Goal: Task Accomplishment & Management: Manage account settings

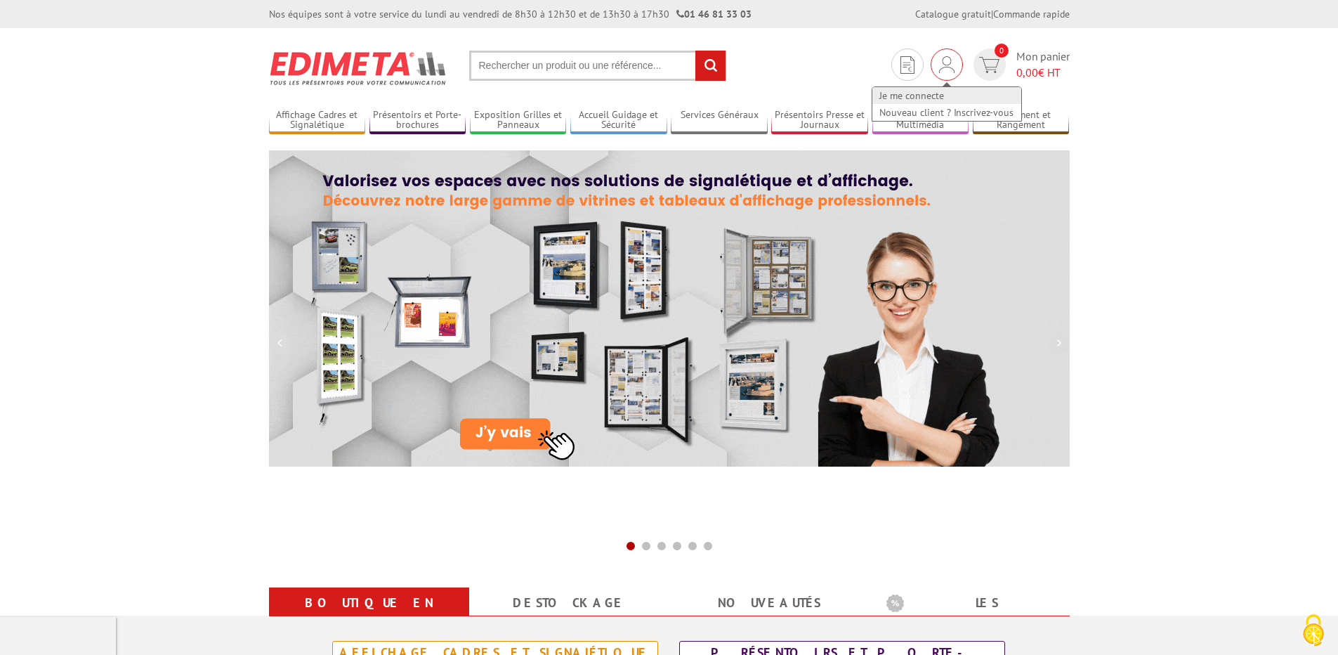
click at [931, 98] on link "Je me connecte" at bounding box center [946, 95] width 149 height 17
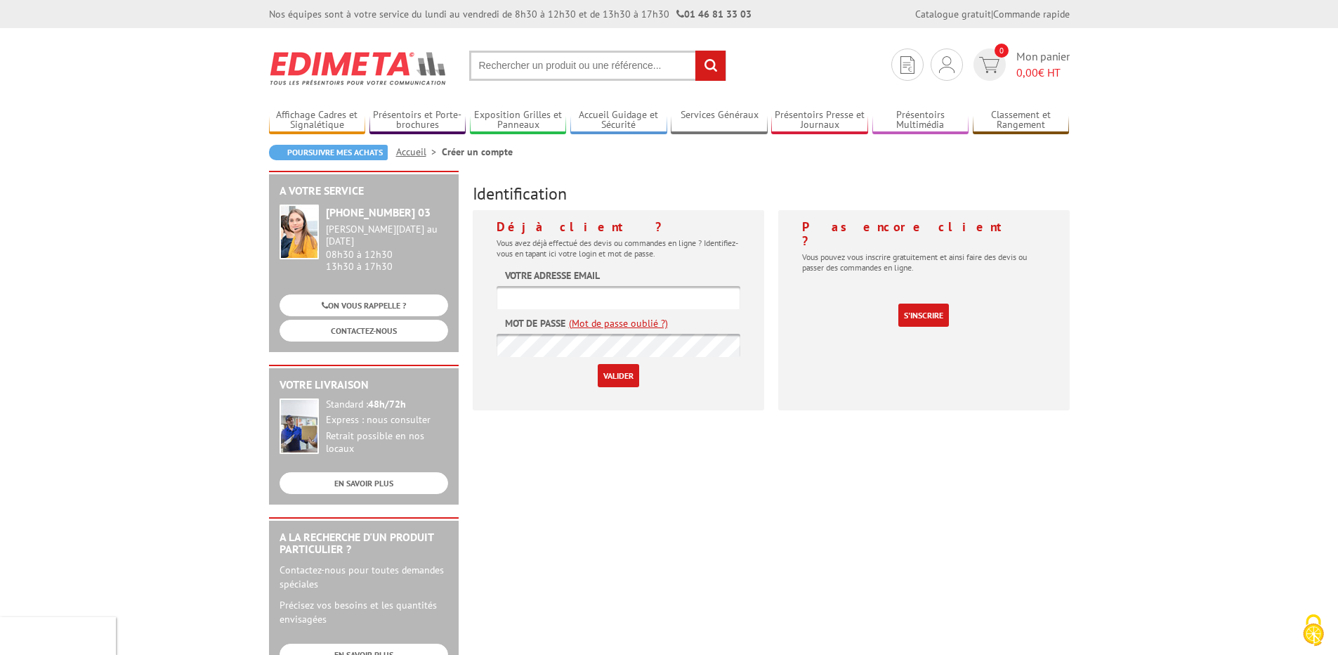
type input "be2@ipsign.fr"
click at [618, 369] on input "Valider" at bounding box center [618, 375] width 41 height 23
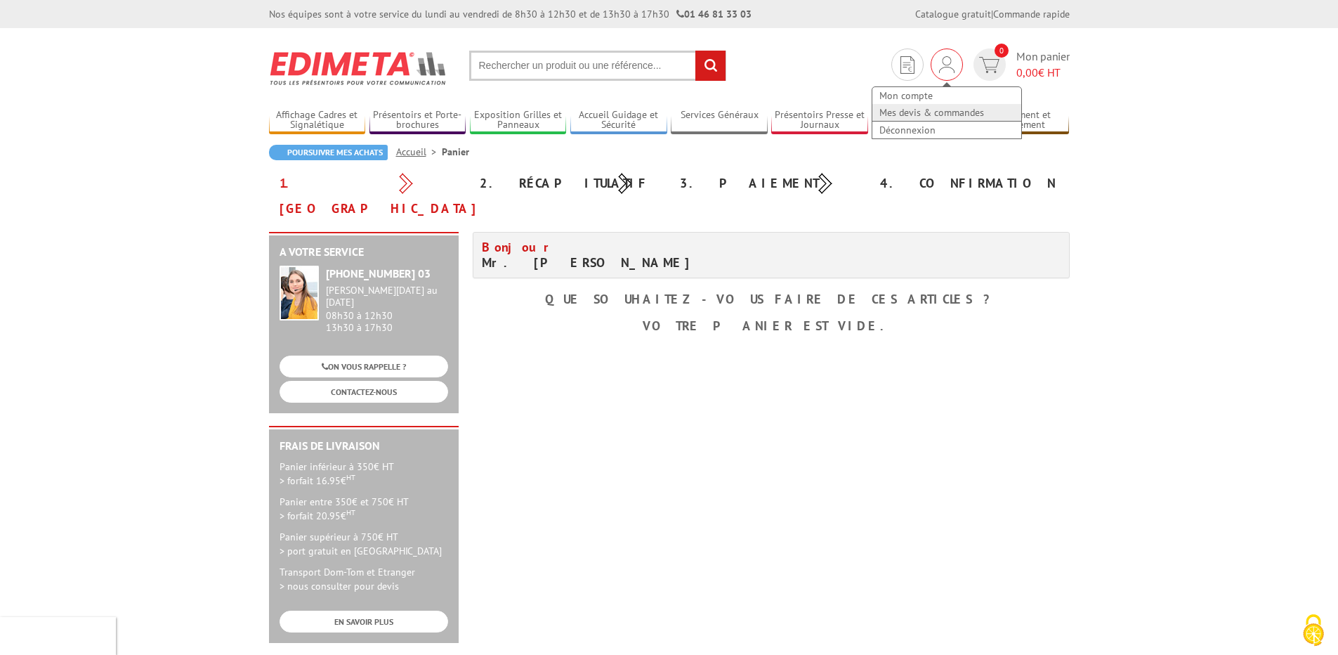
click at [944, 117] on link "Mes devis & commandes" at bounding box center [946, 112] width 149 height 17
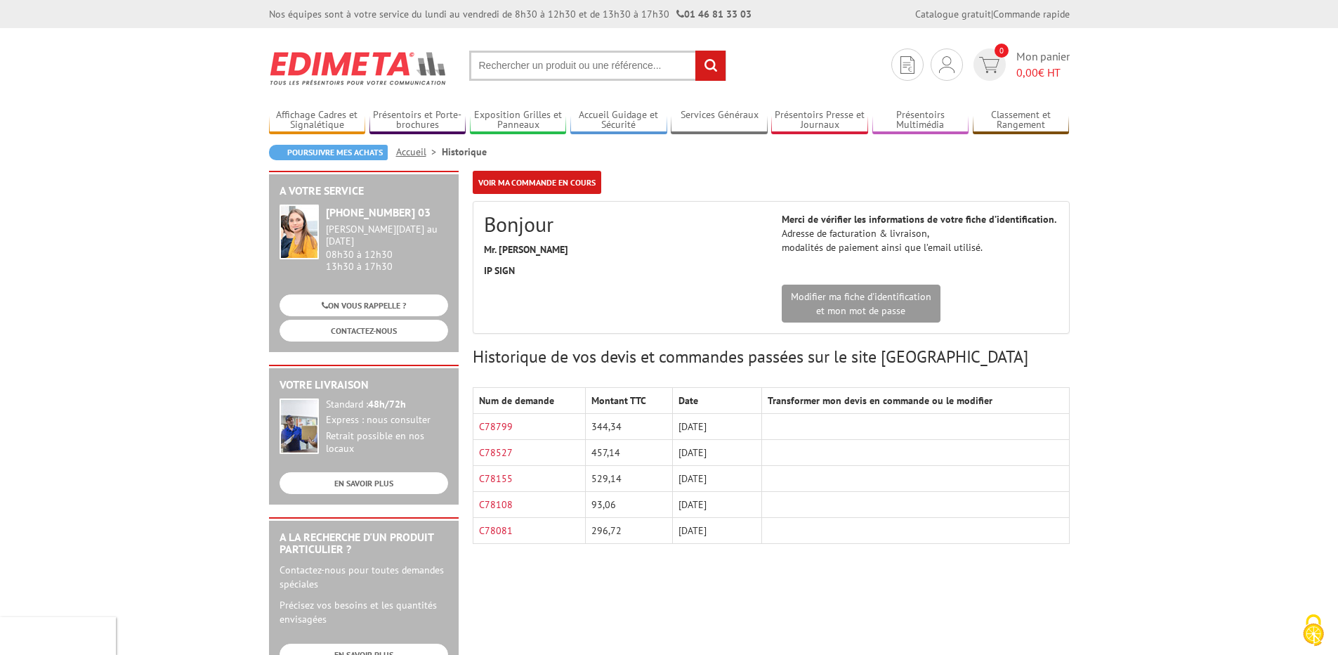
click at [714, 505] on td "[DATE]" at bounding box center [716, 505] width 89 height 26
click at [499, 507] on link "C78108" at bounding box center [496, 504] width 34 height 13
click at [492, 532] on link "C78081" at bounding box center [496, 530] width 34 height 13
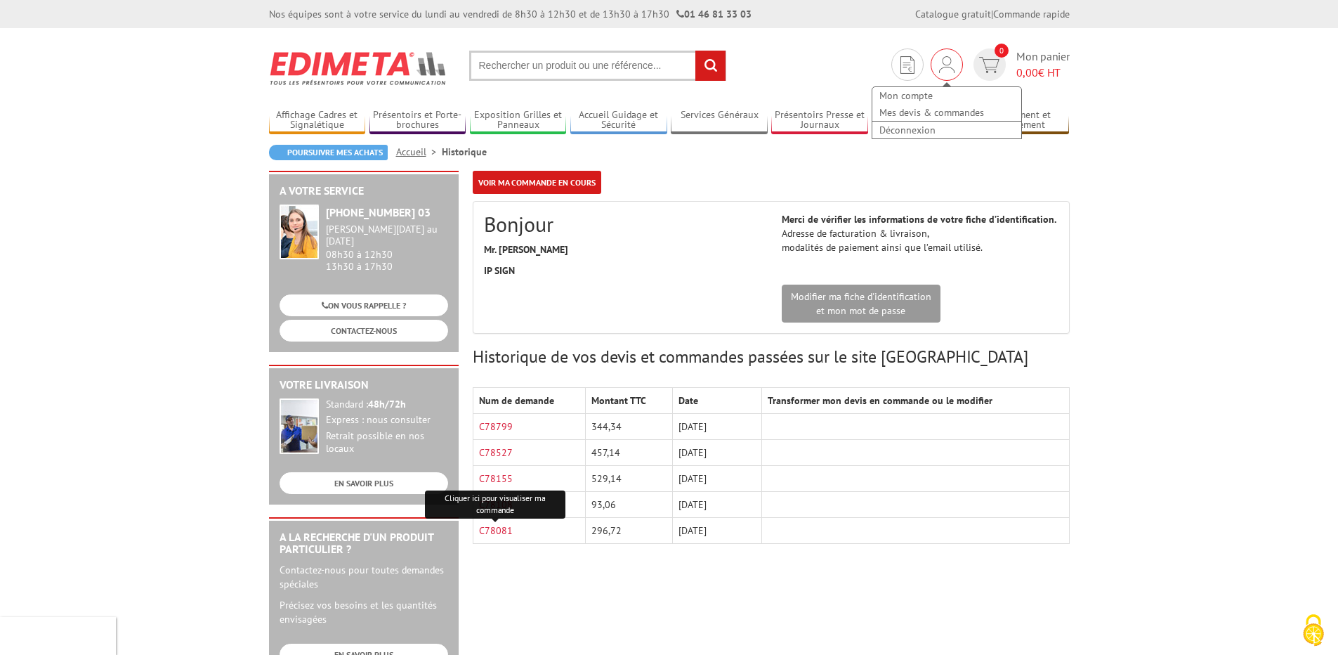
click at [941, 57] on img at bounding box center [946, 64] width 15 height 17
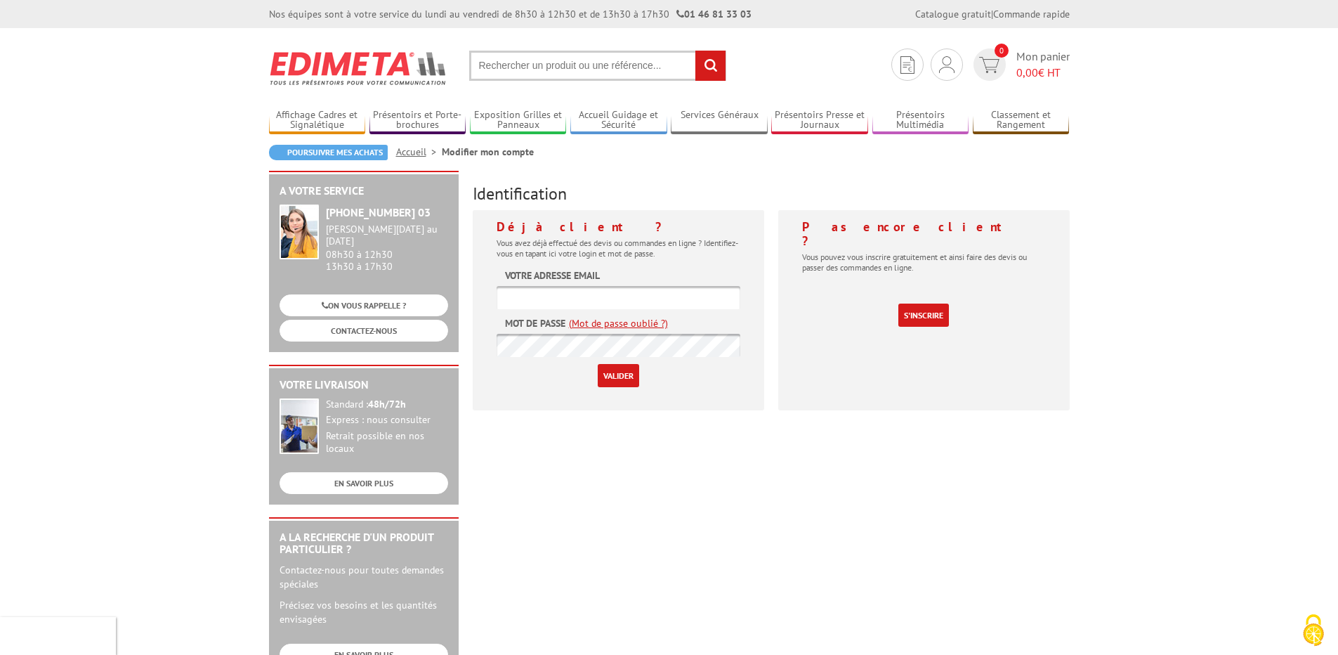
type input "be2@ipsign.fr"
click at [624, 384] on input "Valider" at bounding box center [618, 375] width 41 height 23
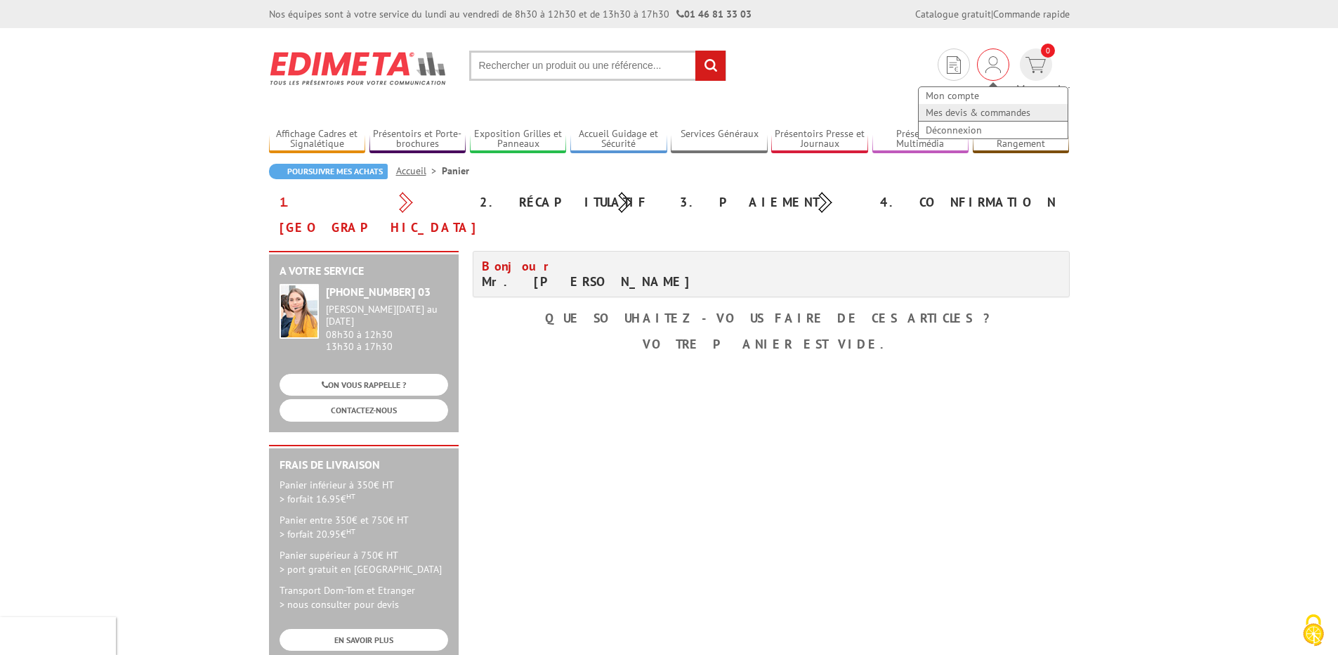
click at [924, 112] on link "Mes devis & commandes" at bounding box center [993, 112] width 149 height 17
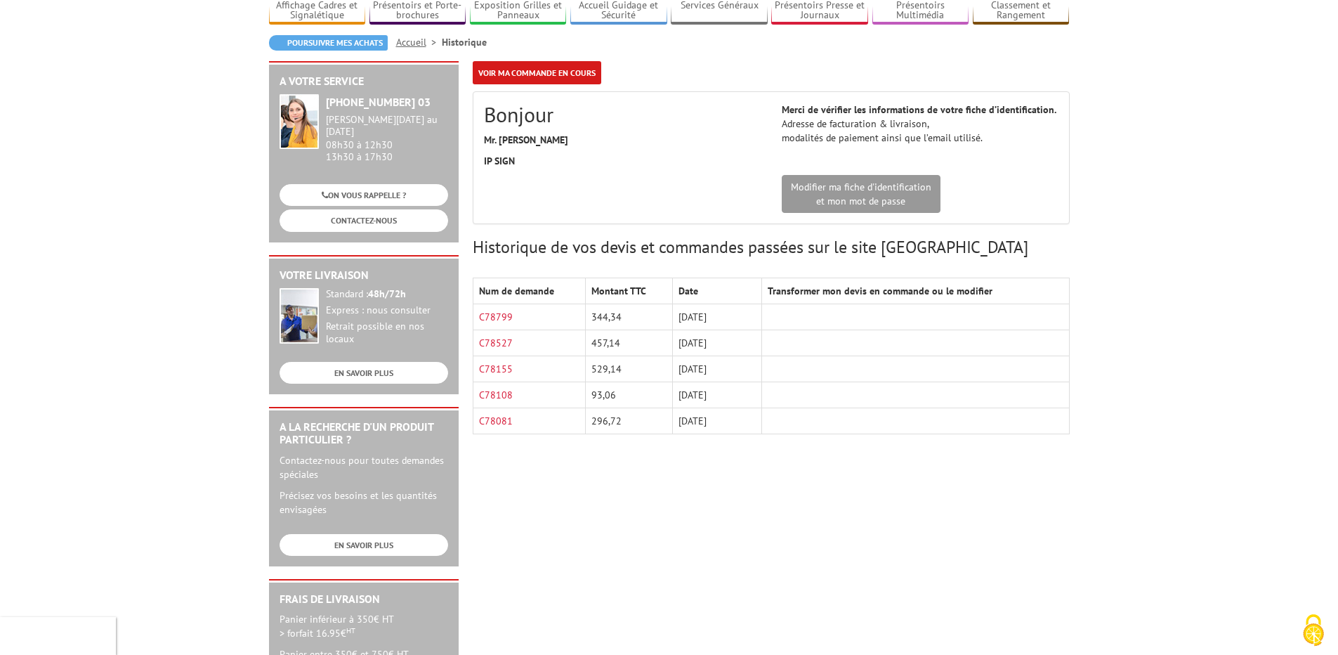
scroll to position [140, 0]
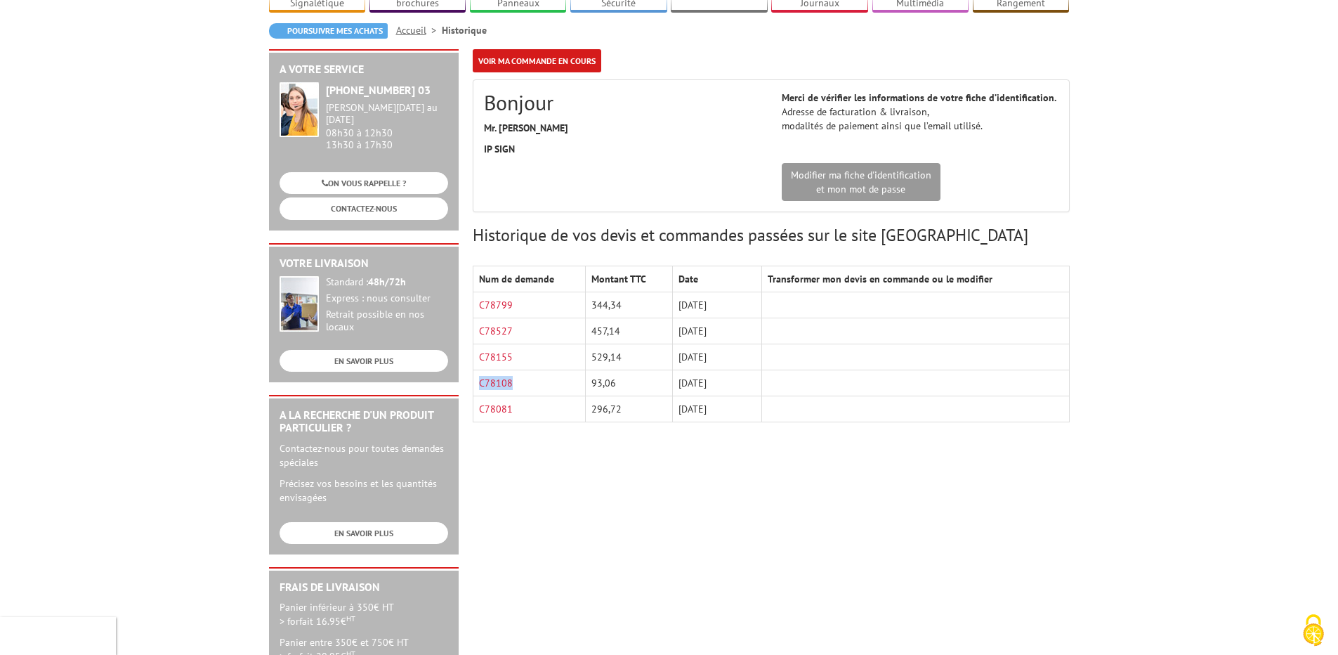
drag, startPoint x: 526, startPoint y: 362, endPoint x: 475, endPoint y: 362, distance: 51.3
click at [475, 370] on td "C78108" at bounding box center [529, 383] width 113 height 26
click at [382, 197] on link "CONTACTEZ-NOUS" at bounding box center [364, 208] width 169 height 22
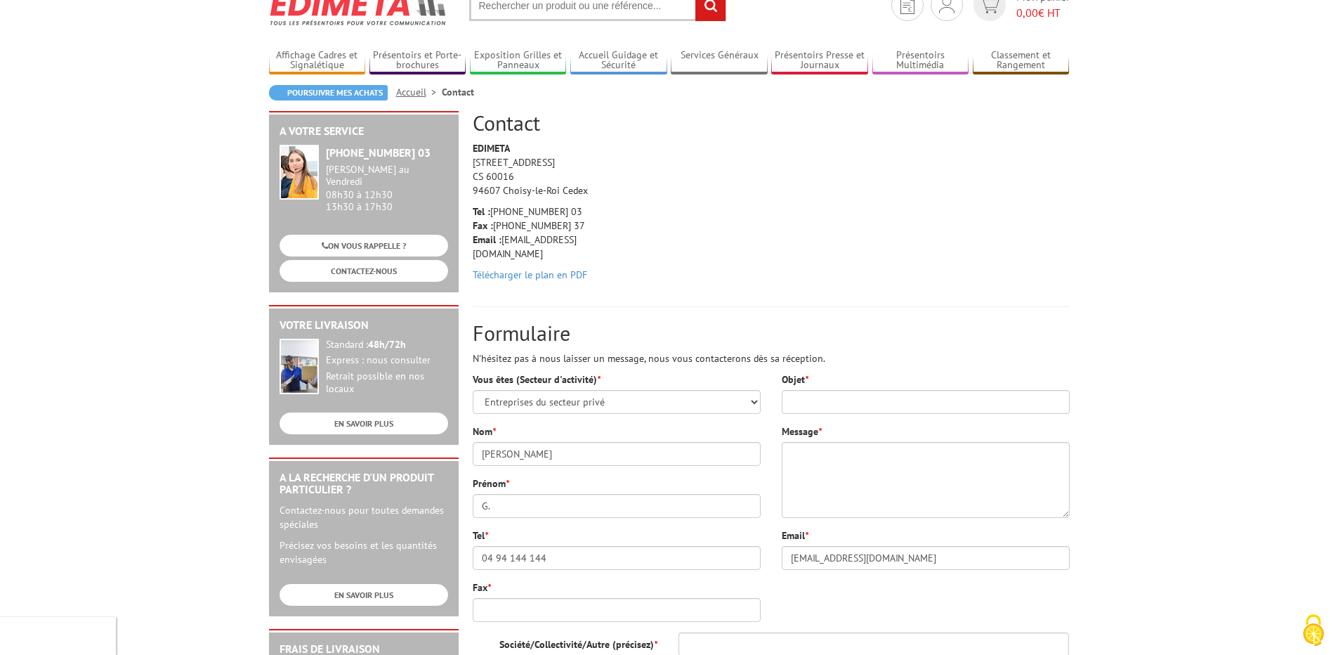
scroll to position [140, 0]
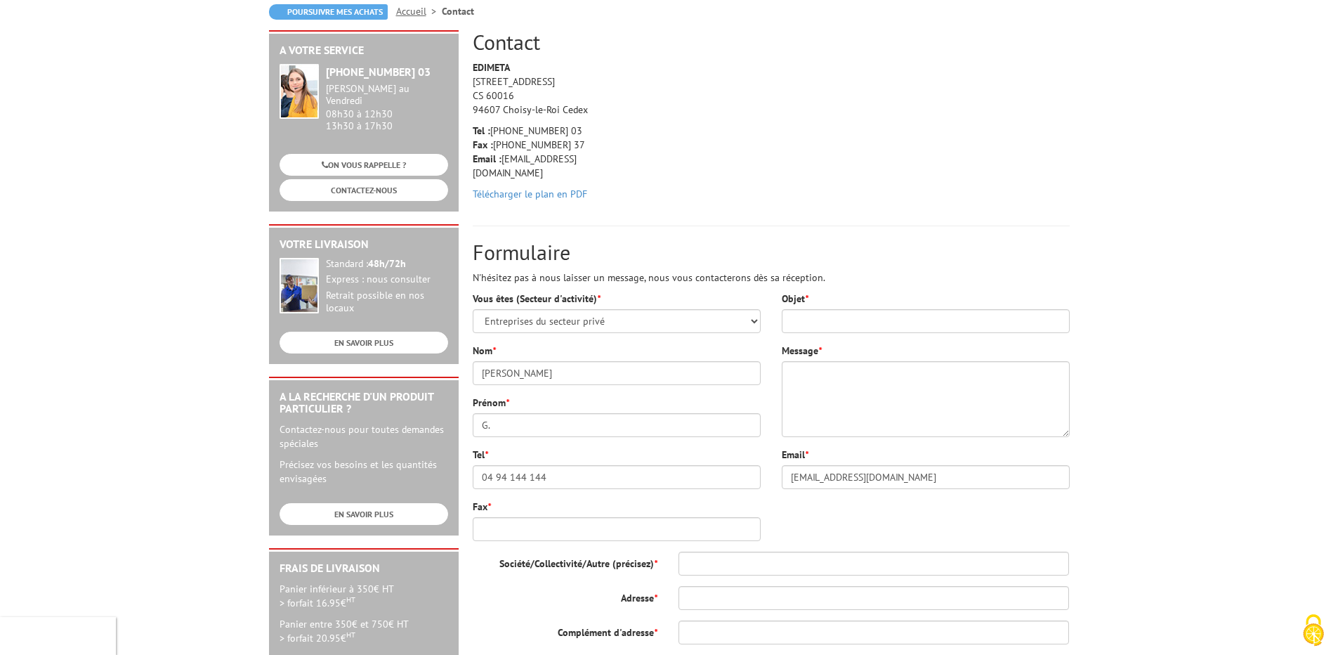
click at [532, 158] on p "Tel : +33 (0)1 46 81 33 03 Fax : +33 (0)1 45 73 24 37 Email : info@edimeta.fr" at bounding box center [539, 152] width 133 height 56
click at [506, 165] on p "Tel : +33 (0)1 46 81 33 03 Fax : +33 (0)1 45 73 24 37 Email : info@edimeta.fr" at bounding box center [539, 152] width 133 height 56
click at [509, 164] on p "Tel : +33 (0)1 46 81 33 03 Fax : +33 (0)1 45 73 24 37 Email : info@edimeta.fr" at bounding box center [539, 152] width 133 height 56
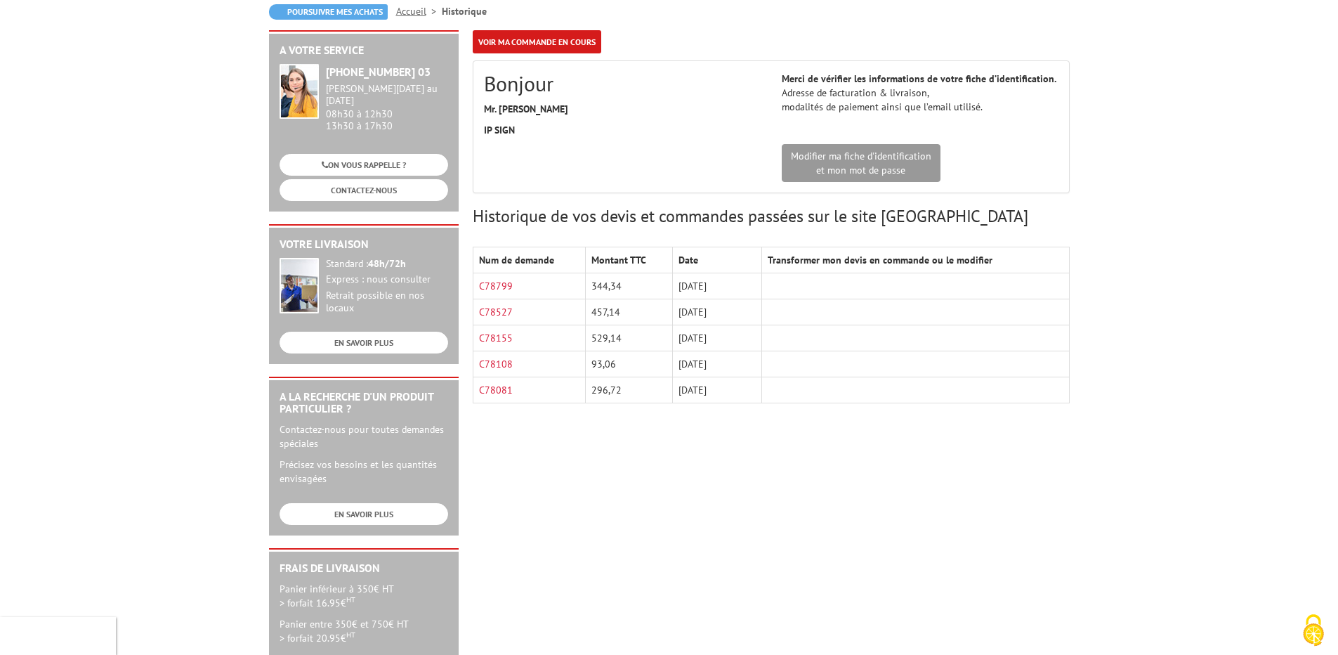
click at [616, 389] on td "296,72" at bounding box center [629, 390] width 86 height 26
click at [700, 392] on td "[DATE]" at bounding box center [716, 390] width 89 height 26
click at [853, 257] on th "Transformer mon devis en commande ou le modifier" at bounding box center [915, 260] width 307 height 26
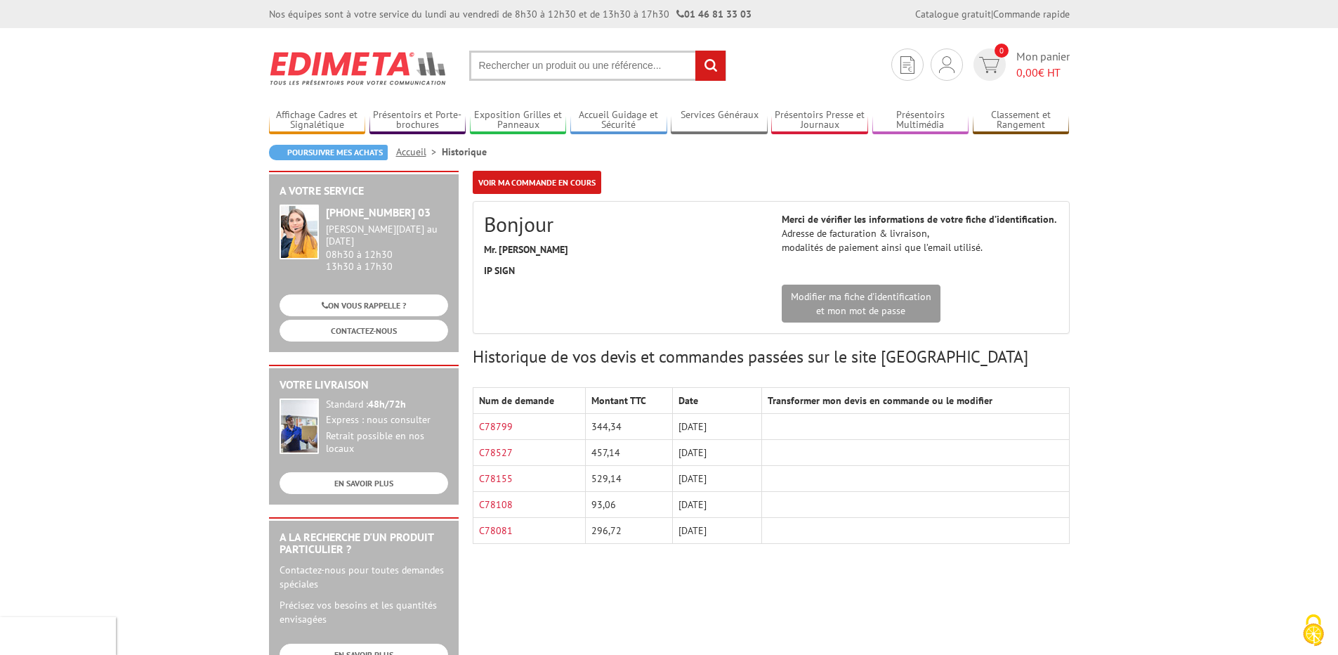
click at [459, 150] on li "Historique" at bounding box center [464, 152] width 45 height 14
click at [413, 150] on link "Accueil" at bounding box center [419, 151] width 46 height 13
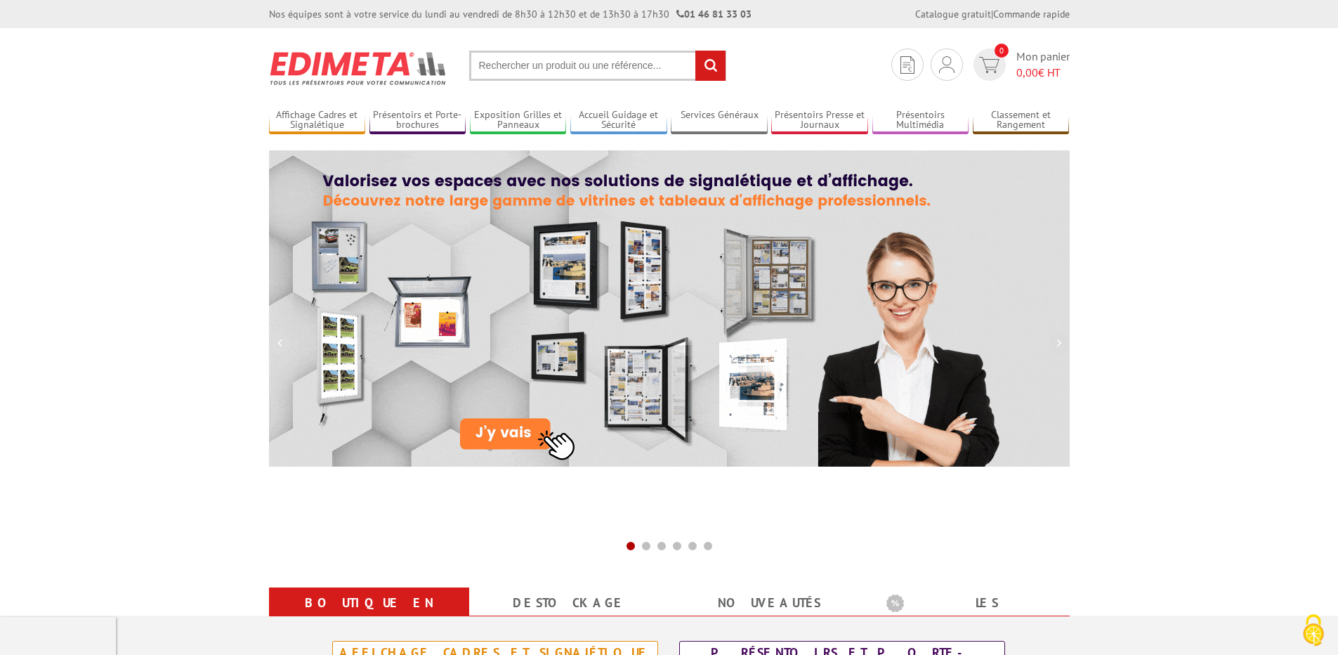
click at [488, 64] on input "text" at bounding box center [597, 66] width 257 height 30
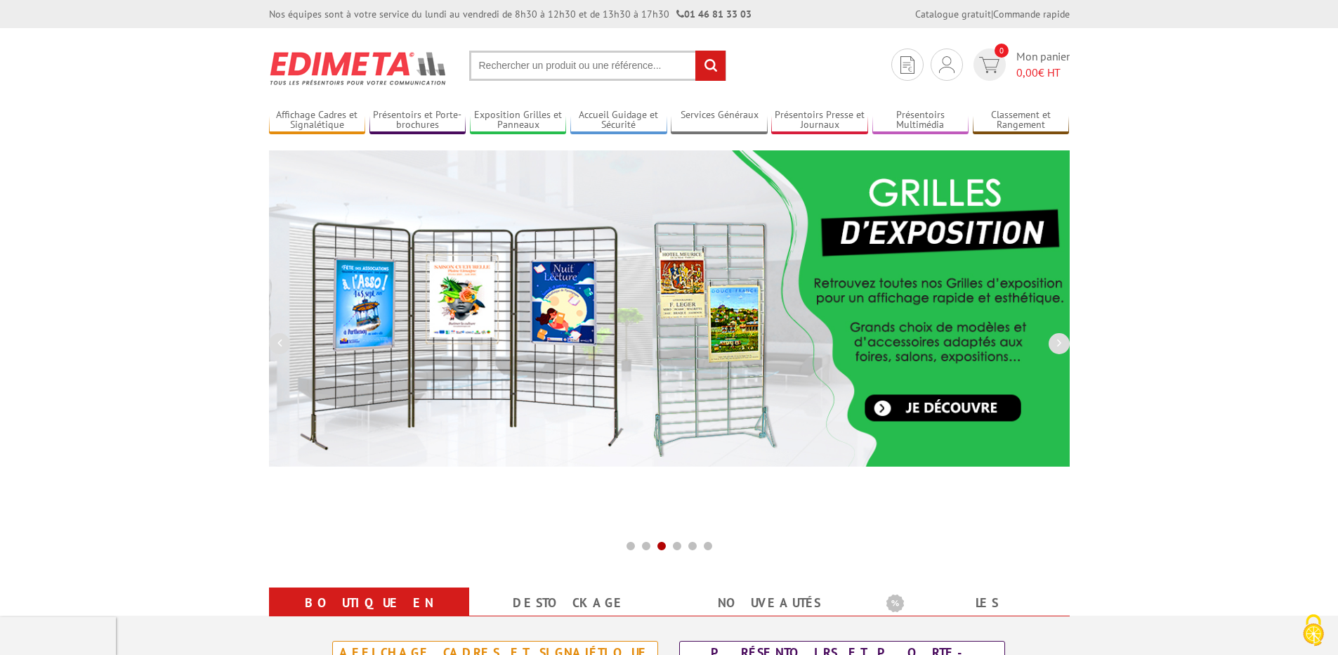
click at [488, 68] on input "text" at bounding box center [597, 66] width 257 height 30
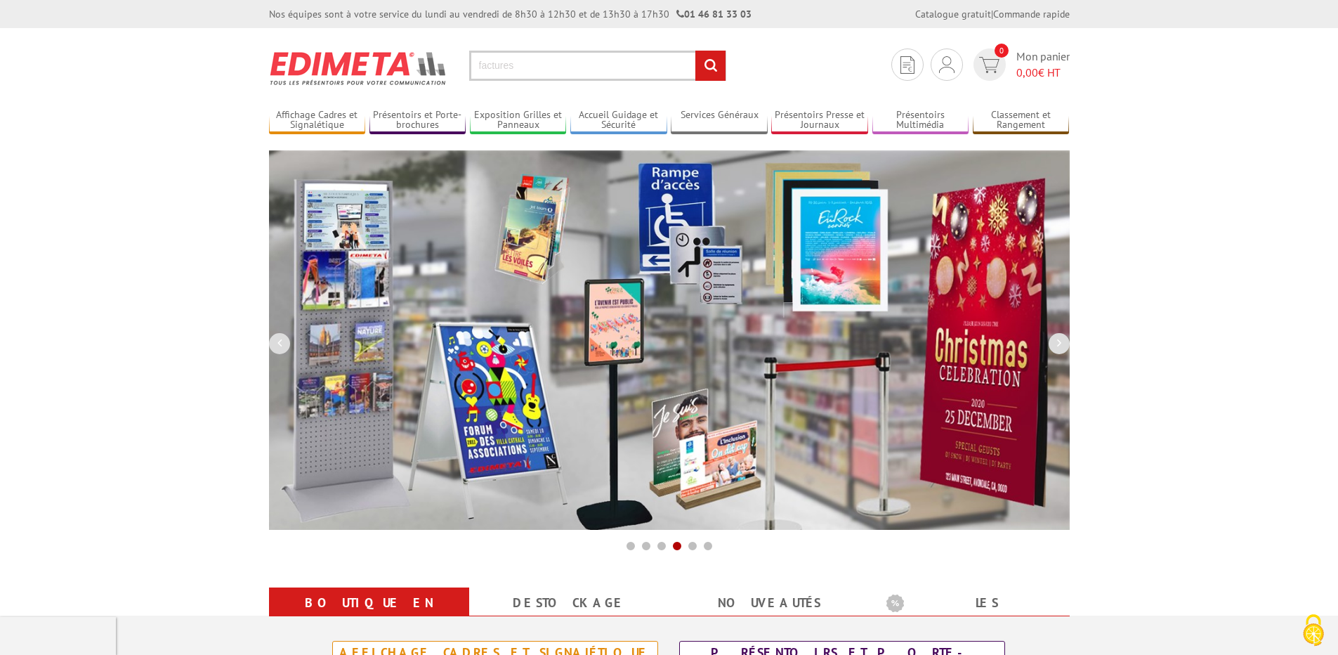
type input "factures"
click at [705, 53] on input "rechercher" at bounding box center [710, 66] width 30 height 30
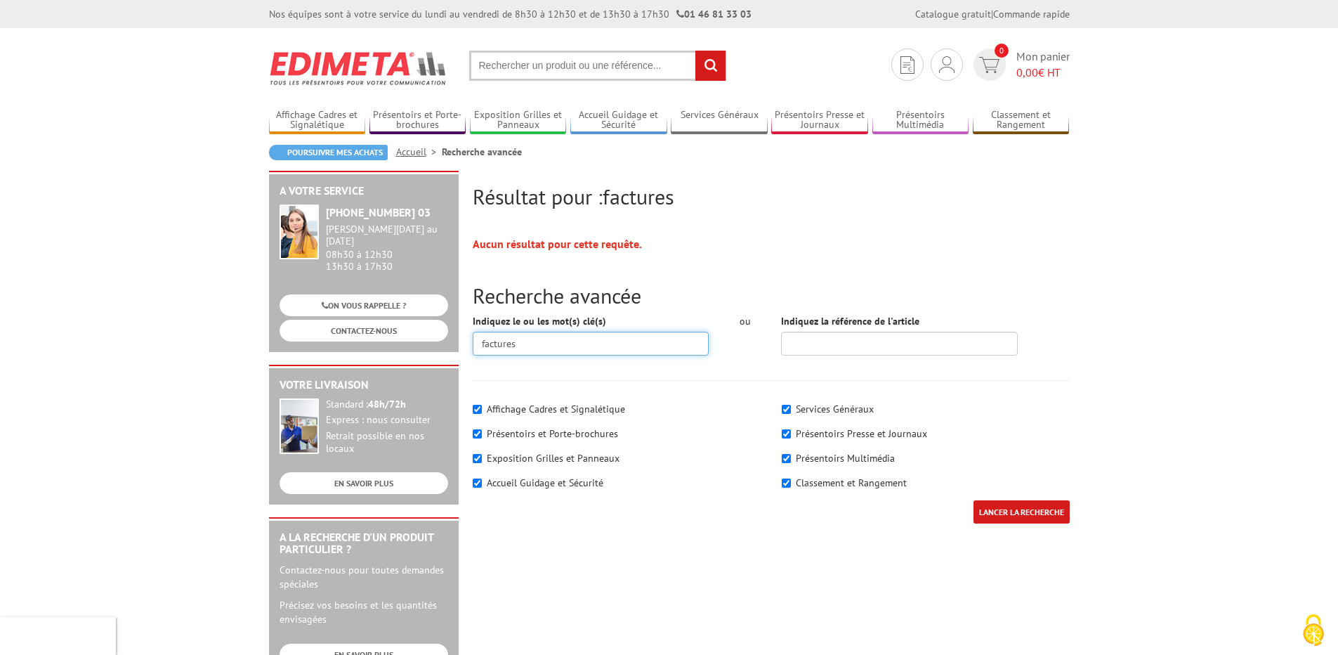
click at [524, 346] on input "factures" at bounding box center [591, 344] width 237 height 24
click at [992, 58] on img at bounding box center [989, 65] width 20 height 16
